Goal: Transaction & Acquisition: Purchase product/service

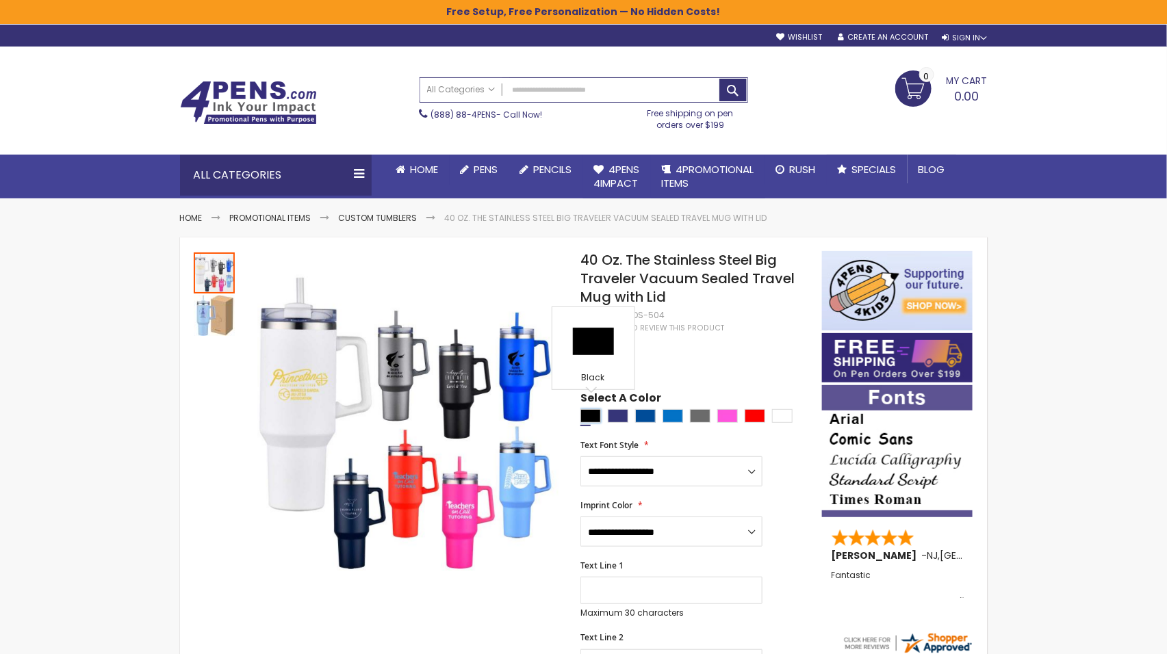
click at [586, 409] on div "Black" at bounding box center [590, 416] width 21 height 14
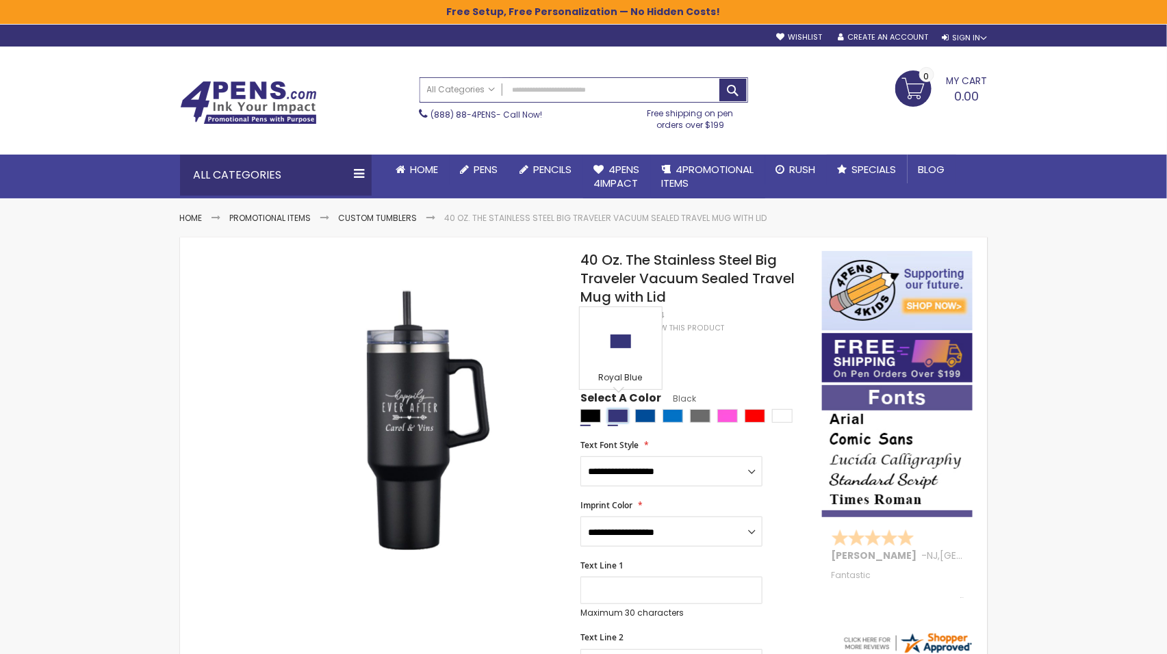
click at [622, 409] on div "Royal Blue" at bounding box center [618, 416] width 21 height 14
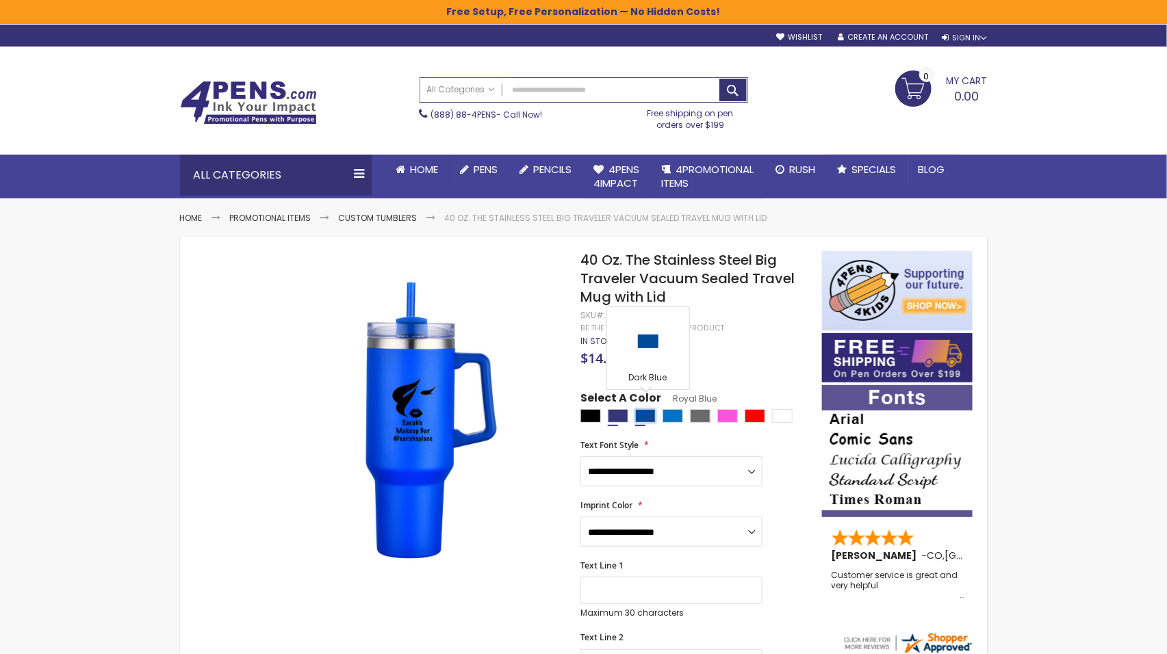
click at [645, 409] on div "Dark Blue" at bounding box center [645, 416] width 21 height 14
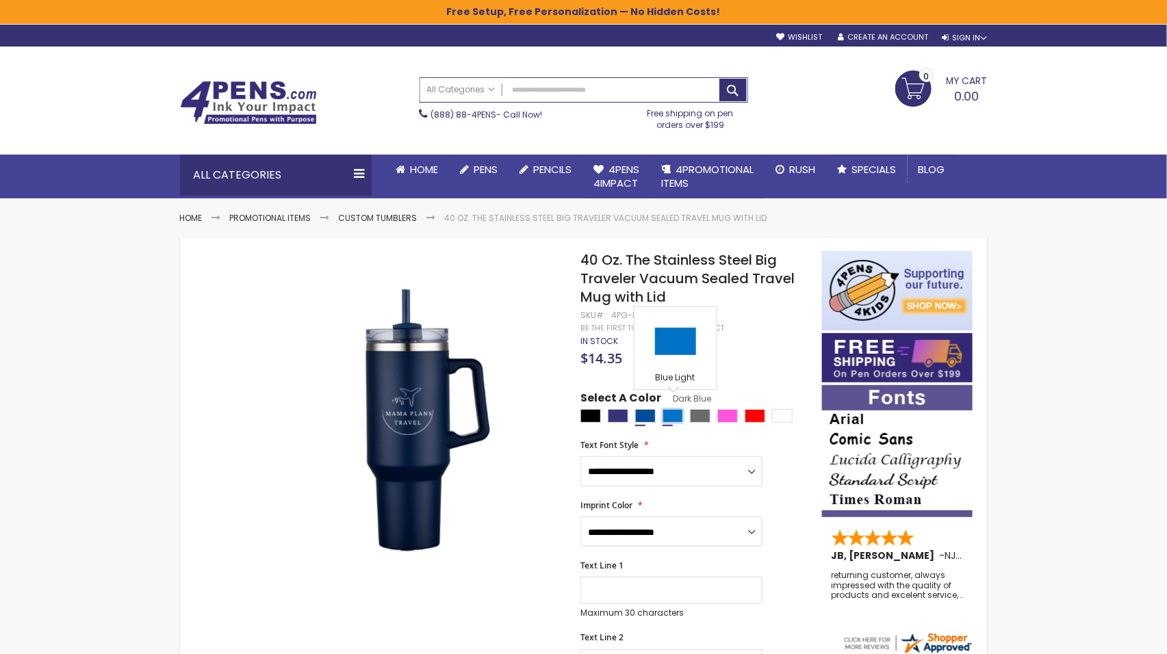
click at [669, 409] on div "Blue Light" at bounding box center [673, 416] width 21 height 14
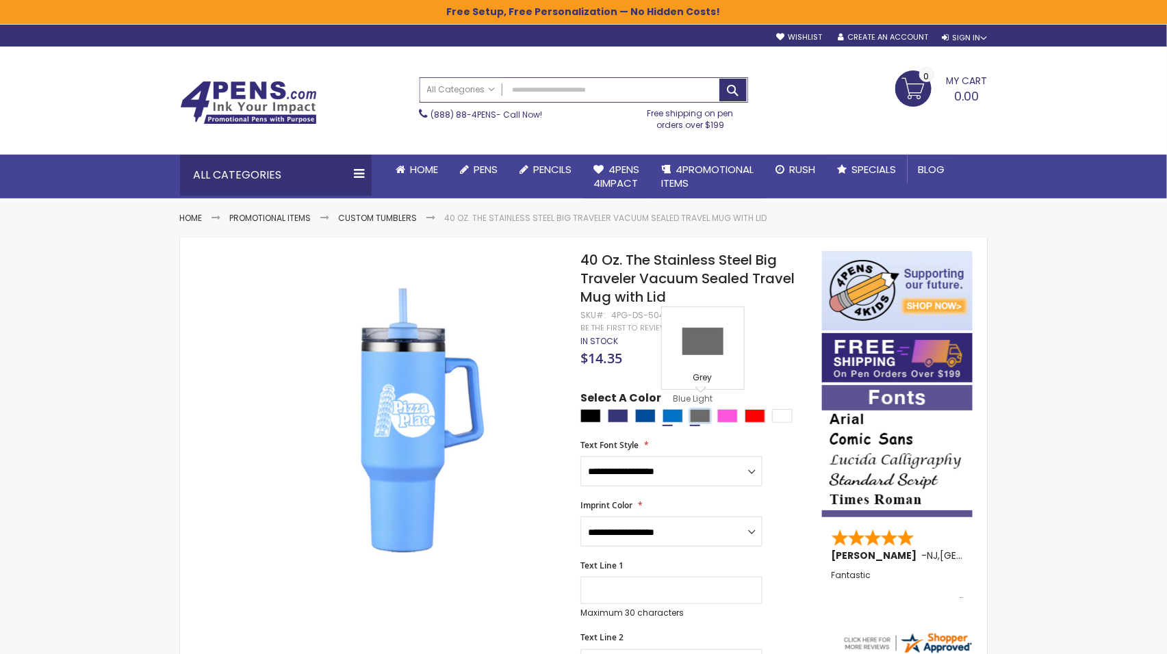
click at [699, 409] on div "Grey" at bounding box center [700, 416] width 21 height 14
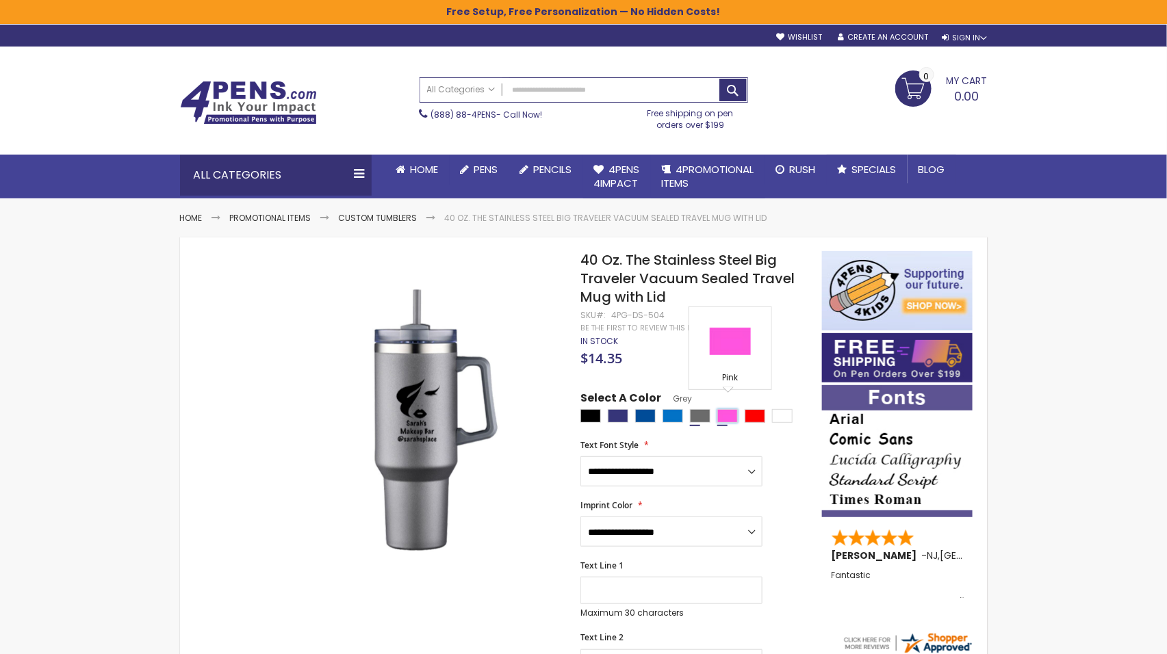
click at [728, 409] on div "Pink" at bounding box center [727, 416] width 21 height 14
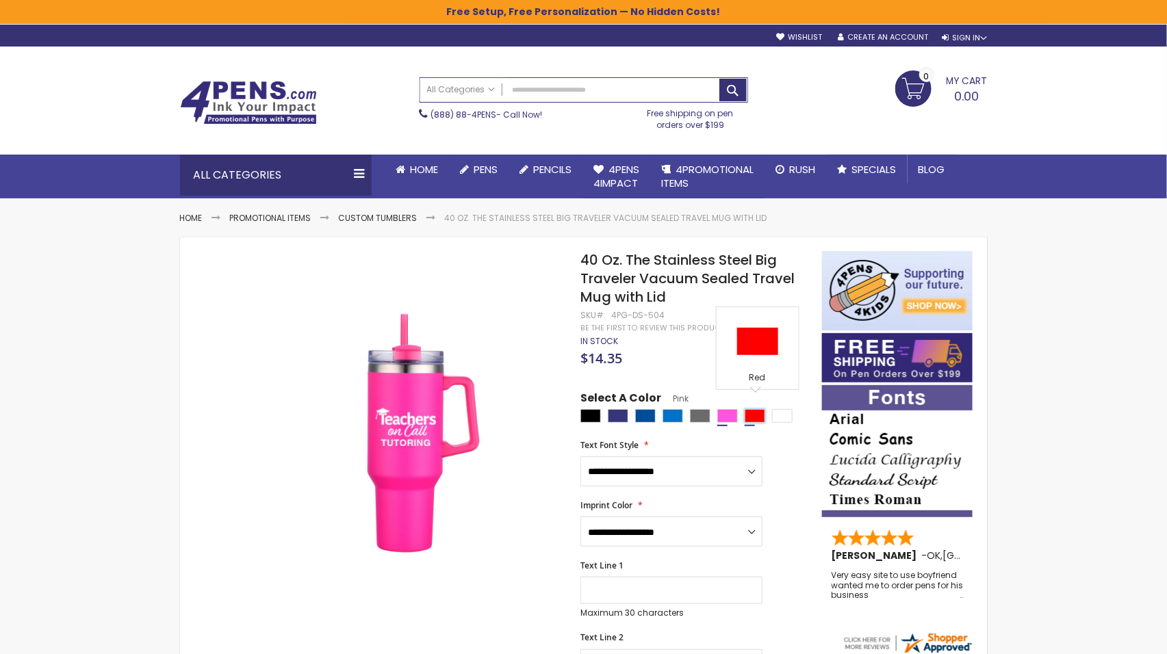
click at [758, 409] on div "Red" at bounding box center [755, 416] width 21 height 14
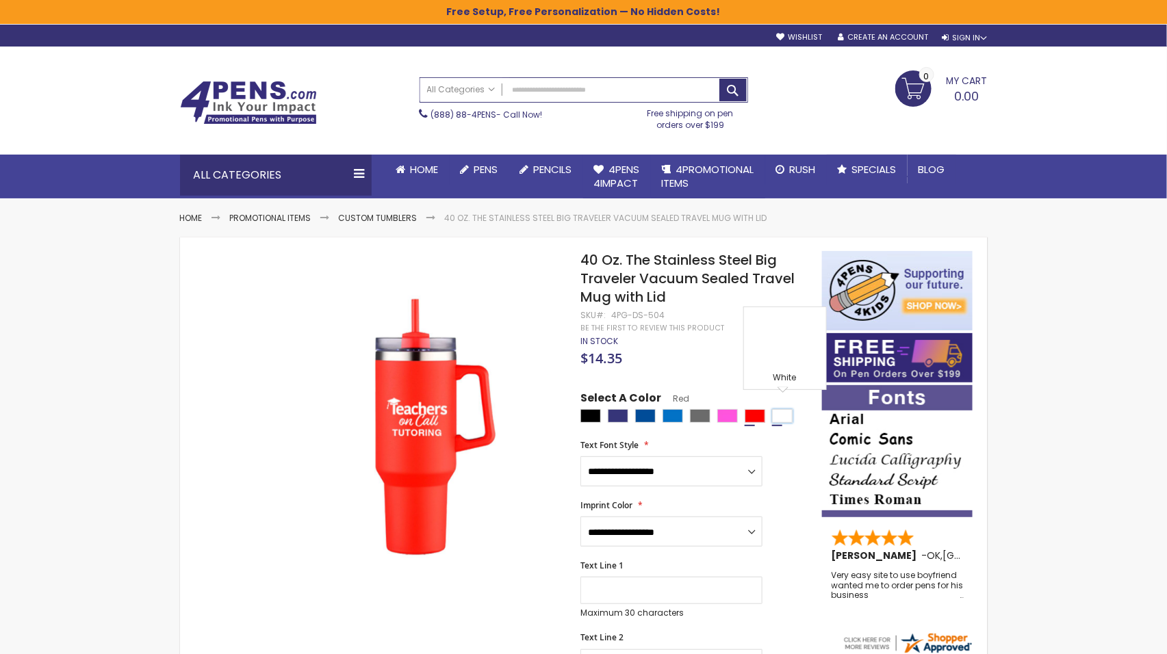
click at [779, 409] on div "White" at bounding box center [782, 416] width 21 height 14
type input "****"
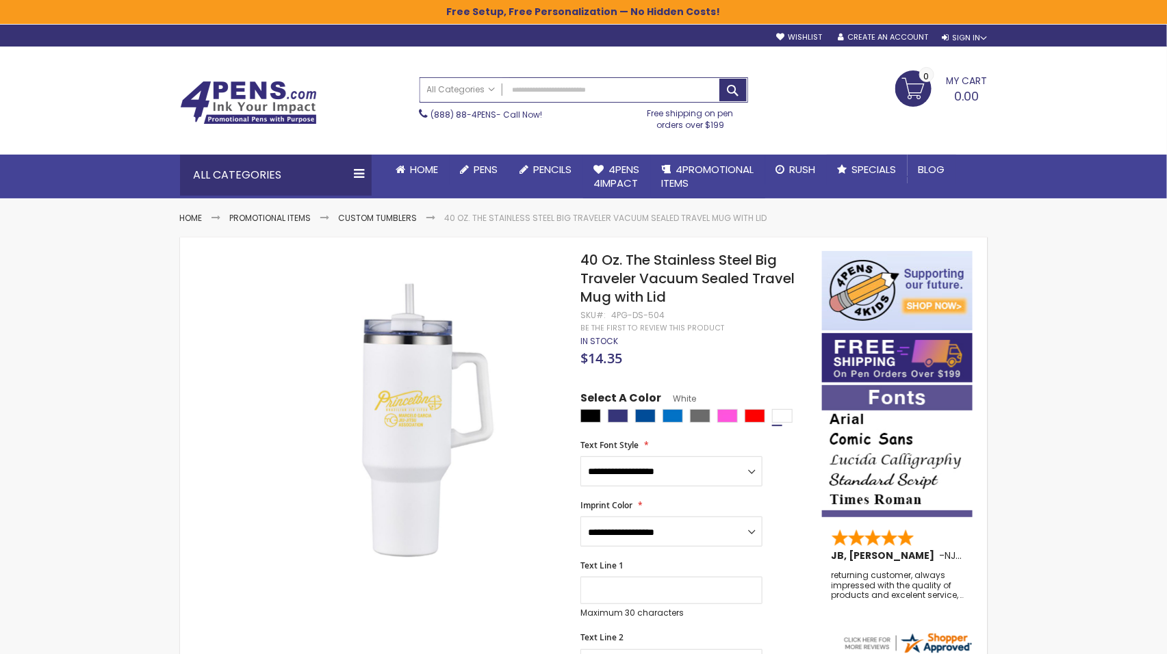
click at [270, 103] on img at bounding box center [248, 103] width 137 height 44
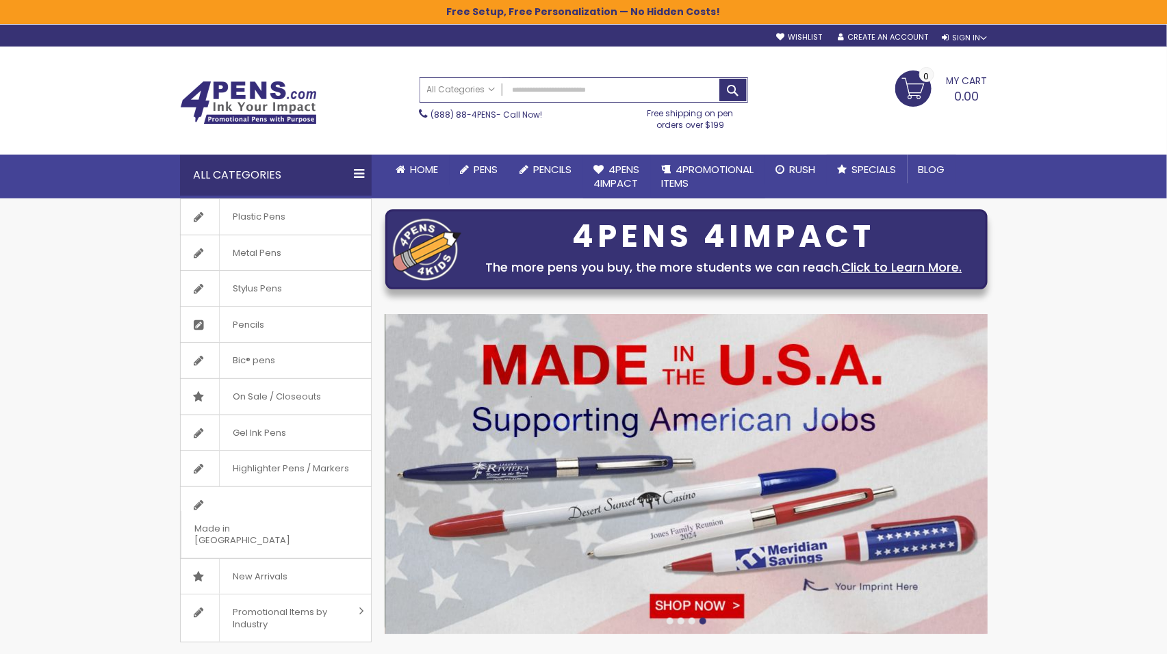
click at [693, 622] on div at bounding box center [692, 621] width 7 height 7
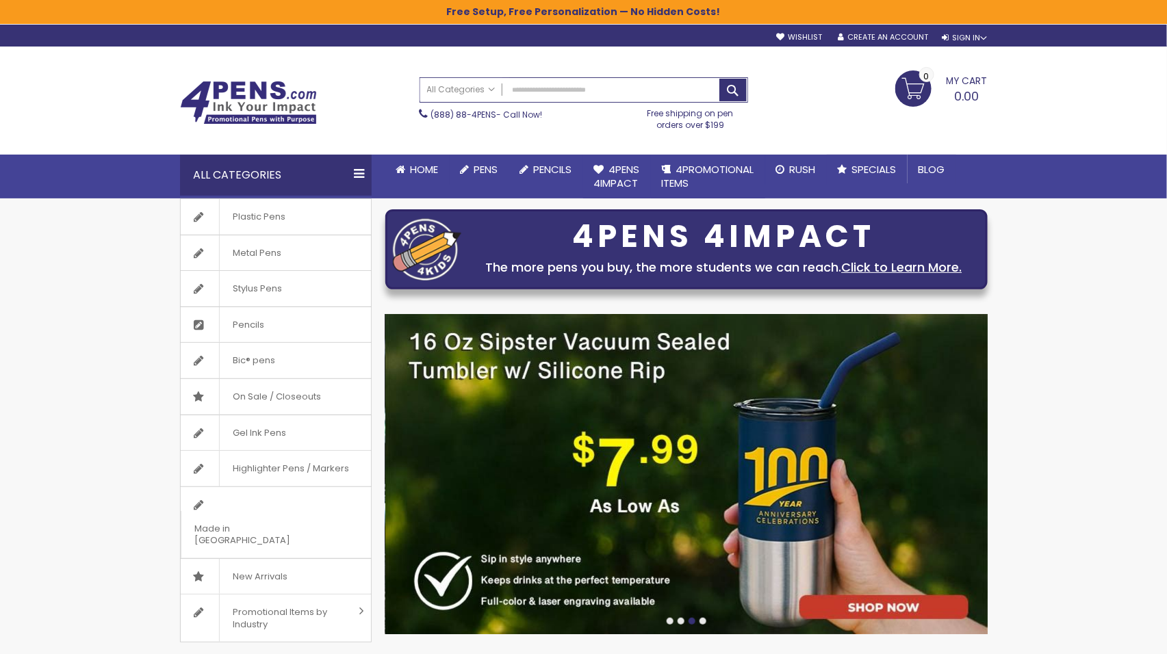
click at [679, 618] on div at bounding box center [681, 621] width 7 height 7
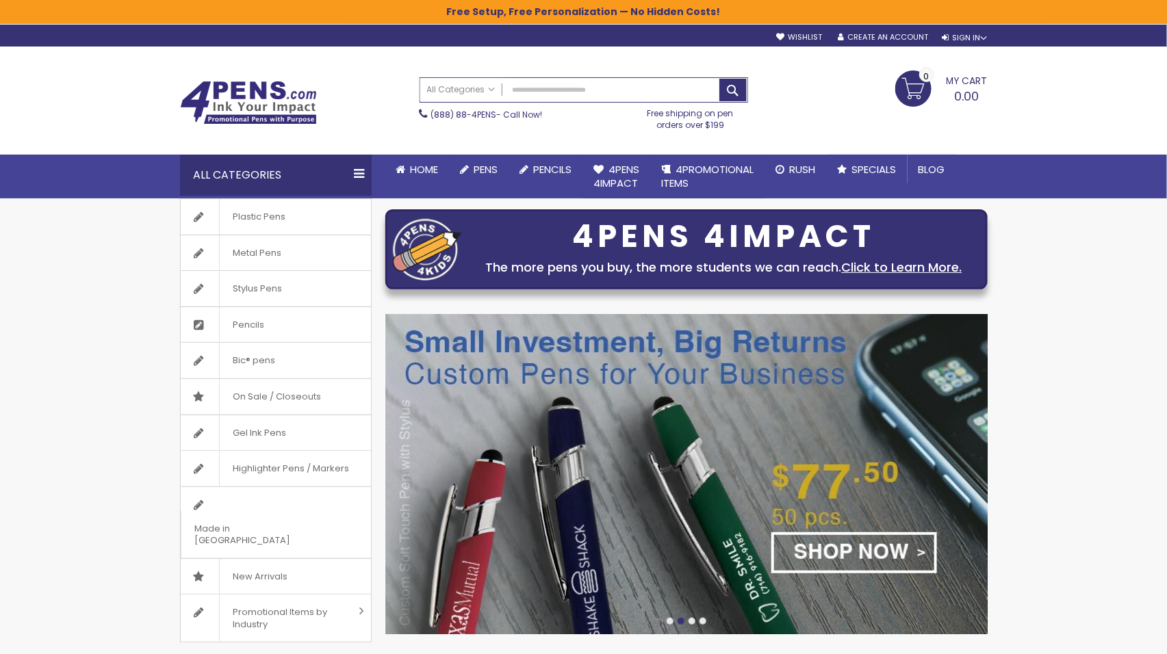
click at [667, 619] on div at bounding box center [670, 621] width 7 height 7
